Goal: Task Accomplishment & Management: Manage account settings

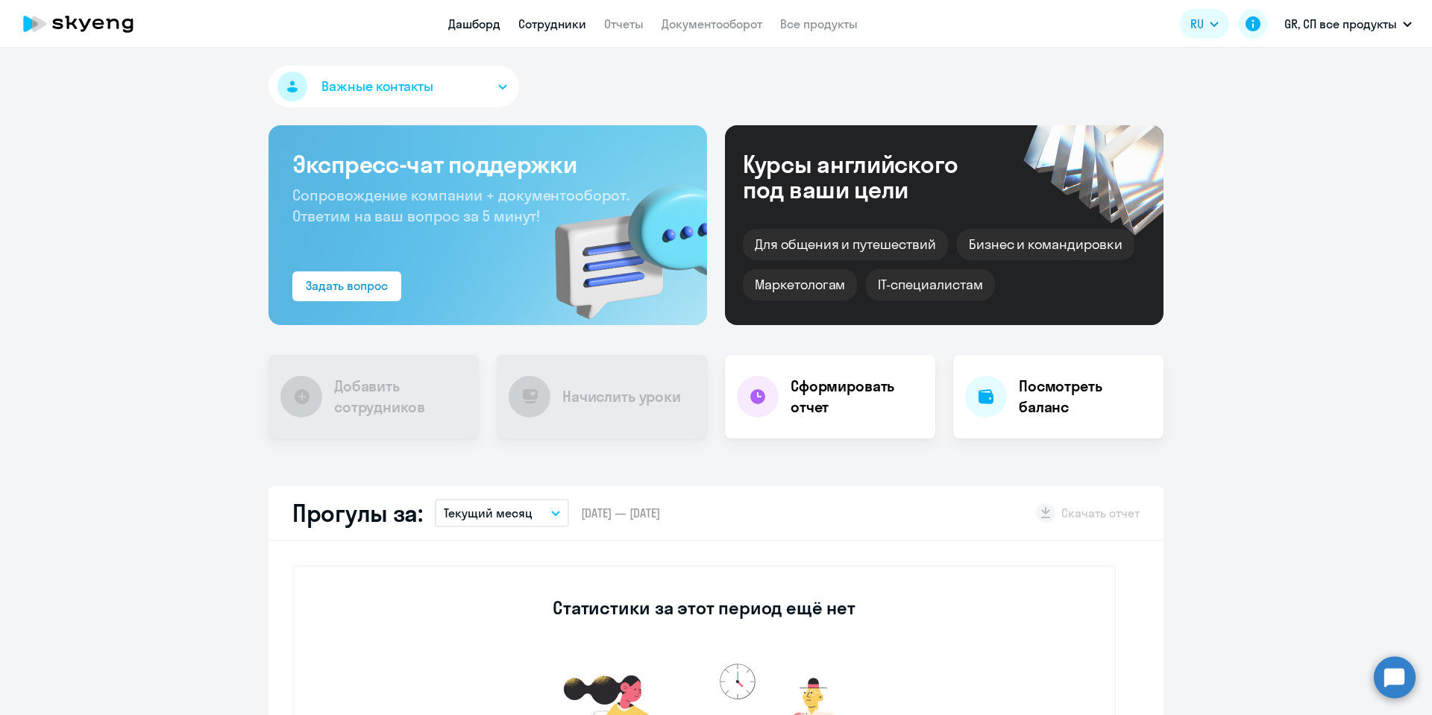
click at [525, 18] on link "Сотрудники" at bounding box center [552, 23] width 68 height 15
select select "30"
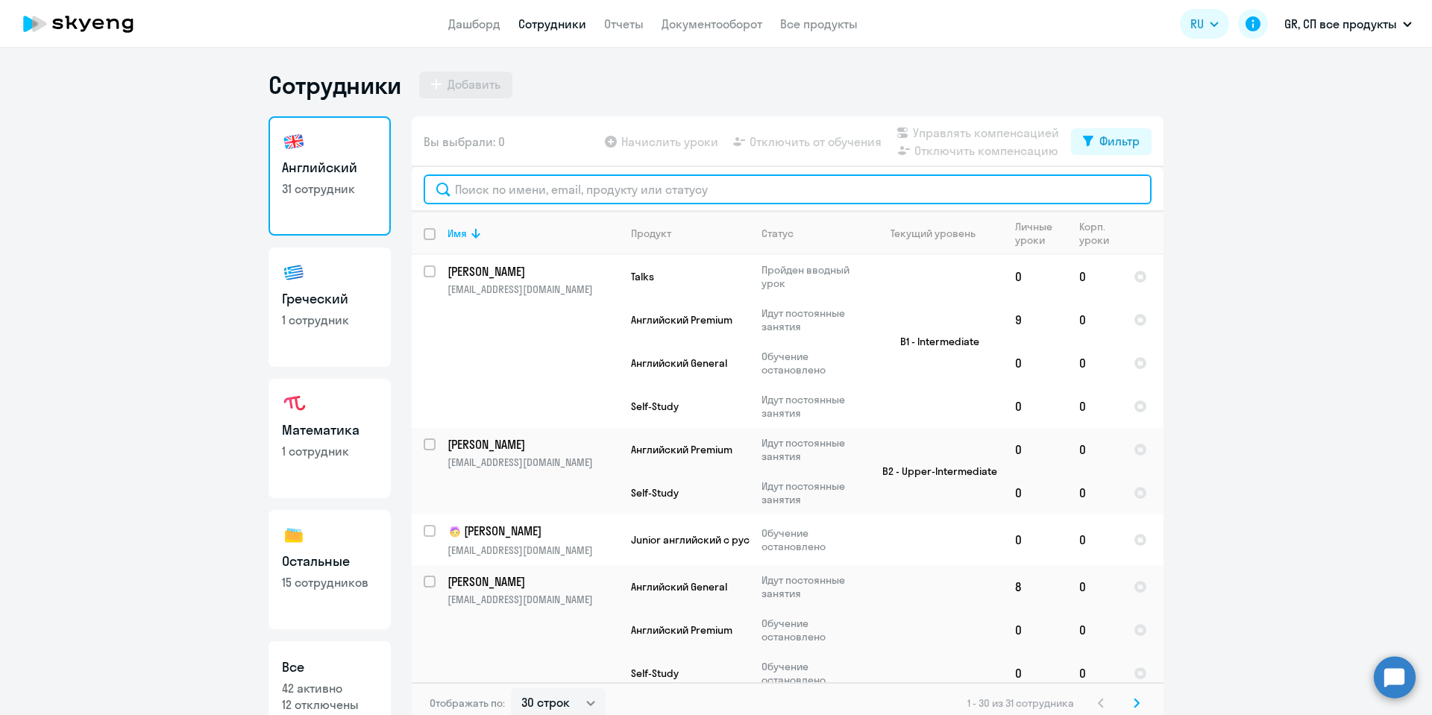
click at [506, 181] on input "text" at bounding box center [788, 190] width 728 height 30
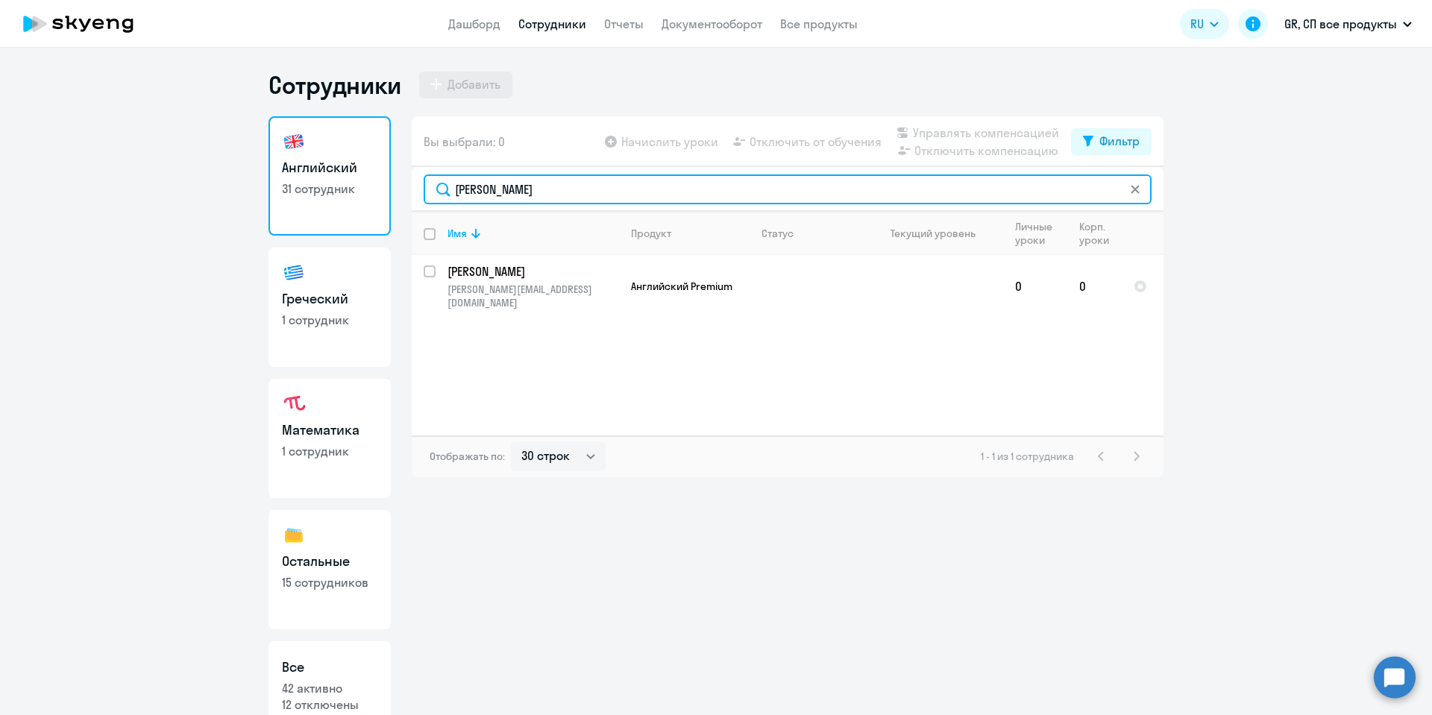
type input "[PERSON_NAME]"
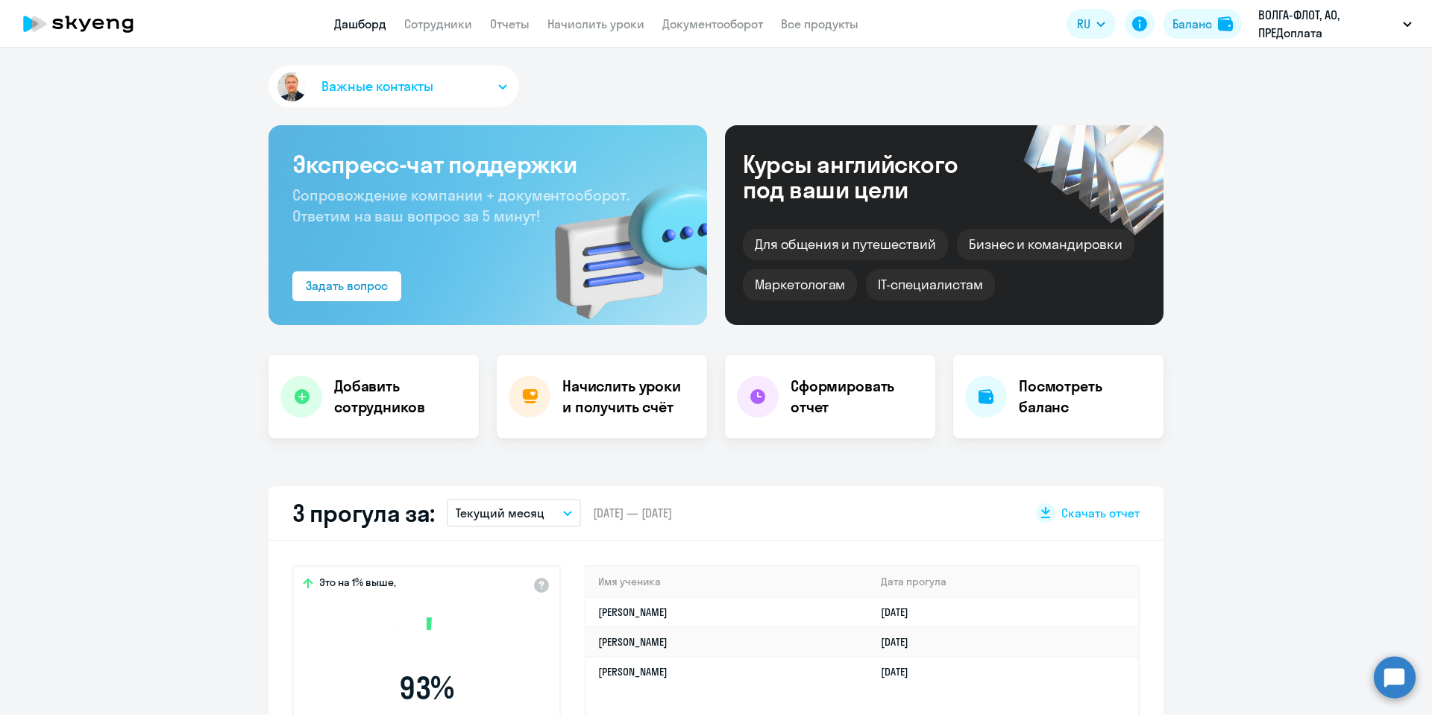
click at [1203, 30] on div "Баланс" at bounding box center [1192, 24] width 40 height 18
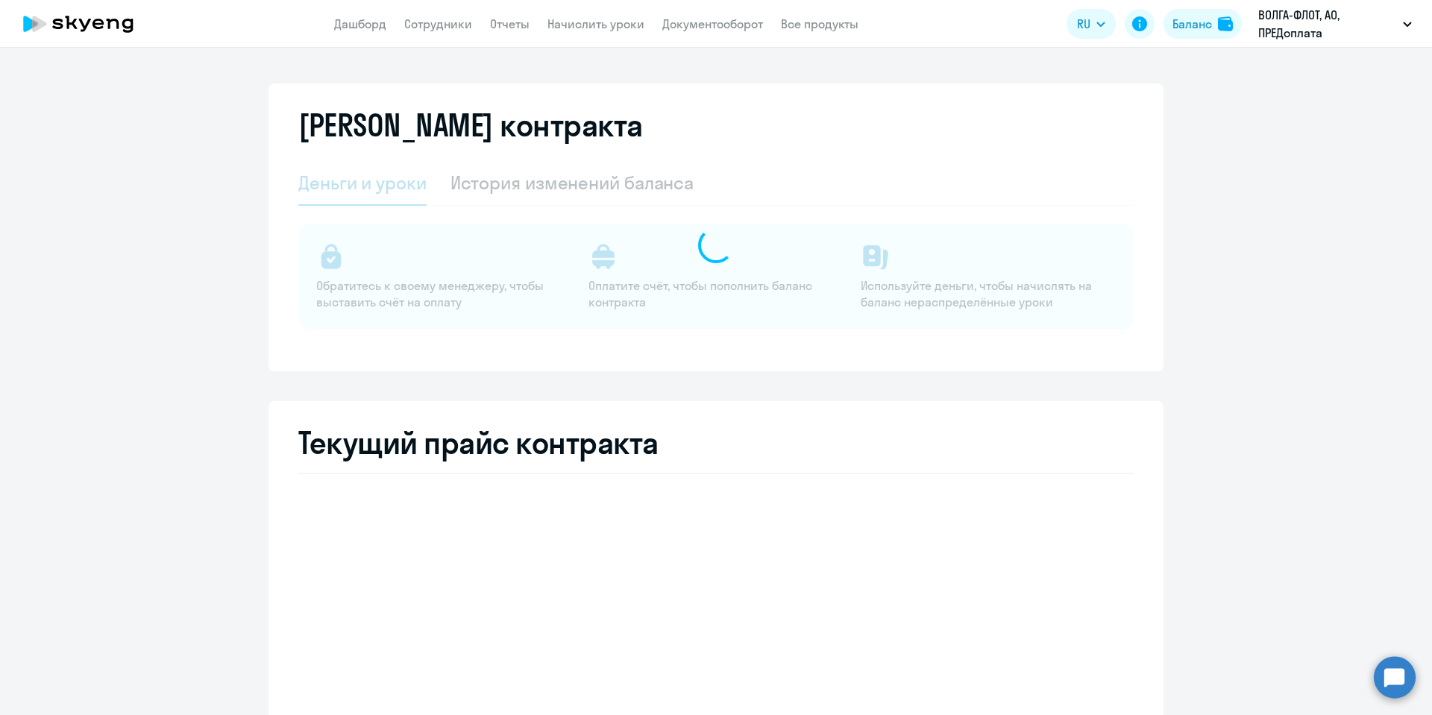
select select "english_adult_not_native_speaker"
